Goal: Information Seeking & Learning: Learn about a topic

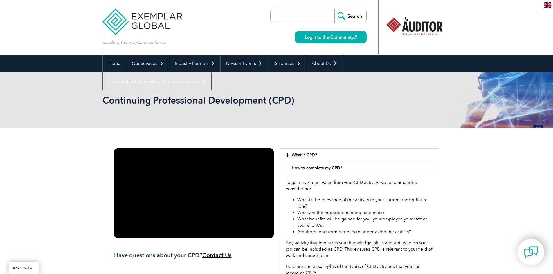
scroll to position [214, 0]
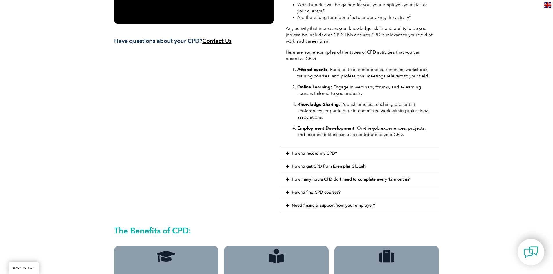
click at [331, 188] on div "How to find CPD courses?" at bounding box center [359, 192] width 159 height 13
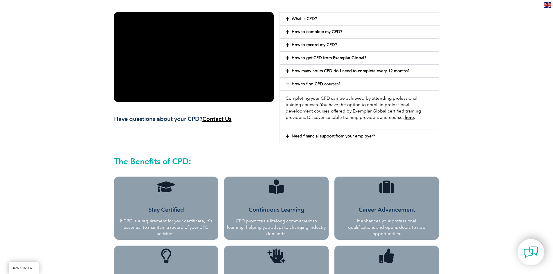
scroll to position [127, 0]
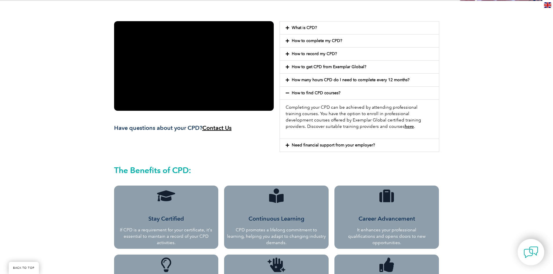
click at [405, 127] on link "here" at bounding box center [409, 126] width 9 height 5
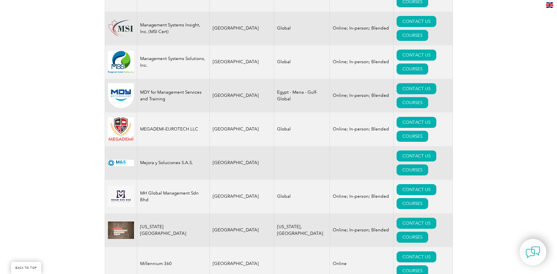
scroll to position [5747, 0]
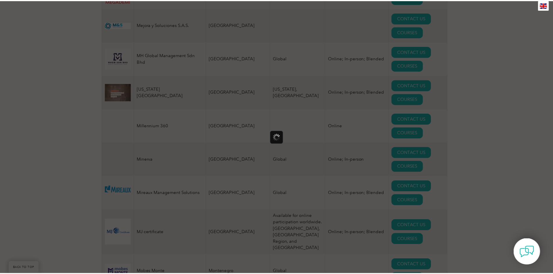
scroll to position [0, 0]
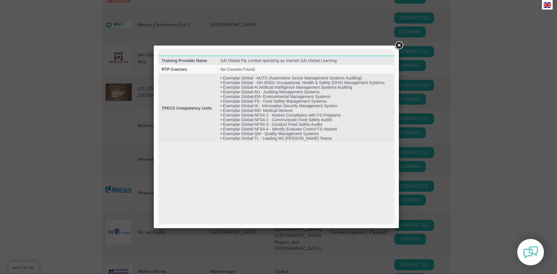
click at [397, 44] on link at bounding box center [399, 45] width 10 height 10
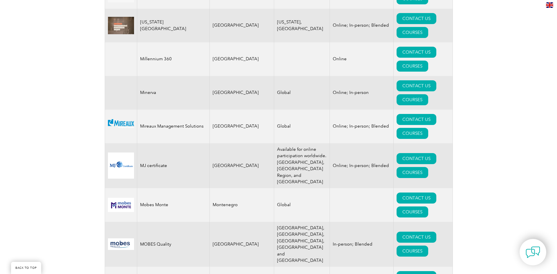
scroll to position [5834, 0]
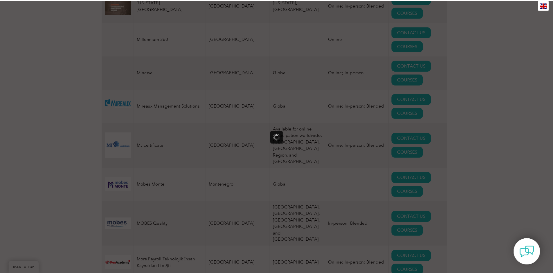
scroll to position [0, 0]
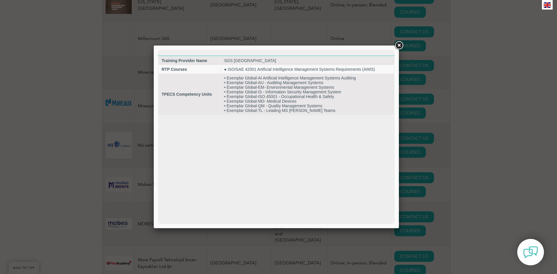
click at [396, 45] on link at bounding box center [399, 45] width 10 height 10
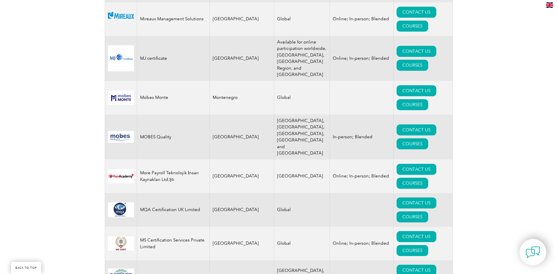
scroll to position [5863, 0]
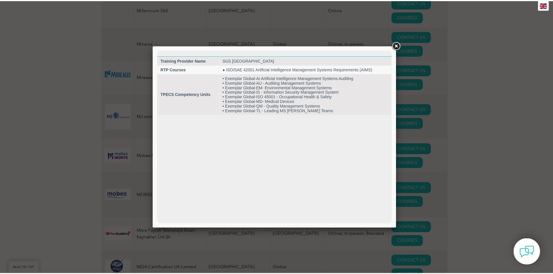
scroll to position [0, 0]
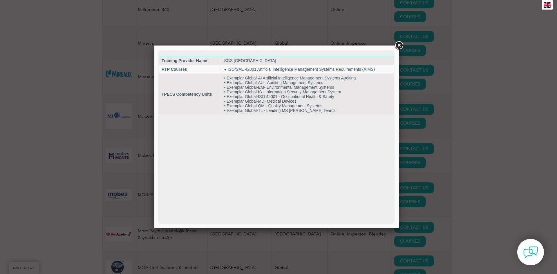
click at [397, 46] on link at bounding box center [399, 45] width 10 height 10
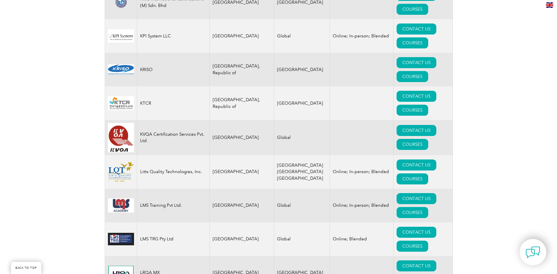
scroll to position [5224, 0]
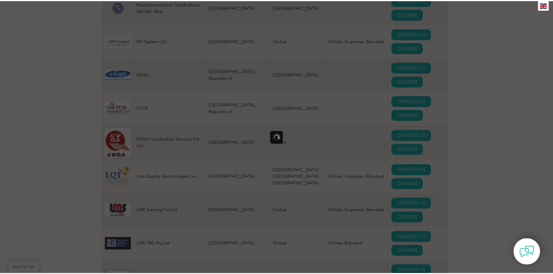
scroll to position [0, 0]
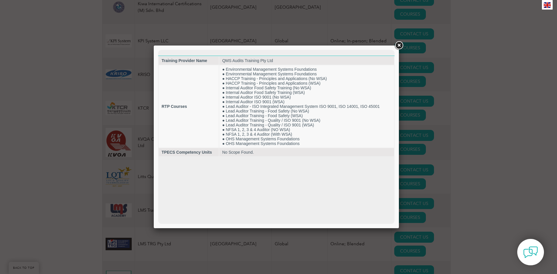
click at [401, 44] on link at bounding box center [399, 45] width 10 height 10
